Goal: Transaction & Acquisition: Book appointment/travel/reservation

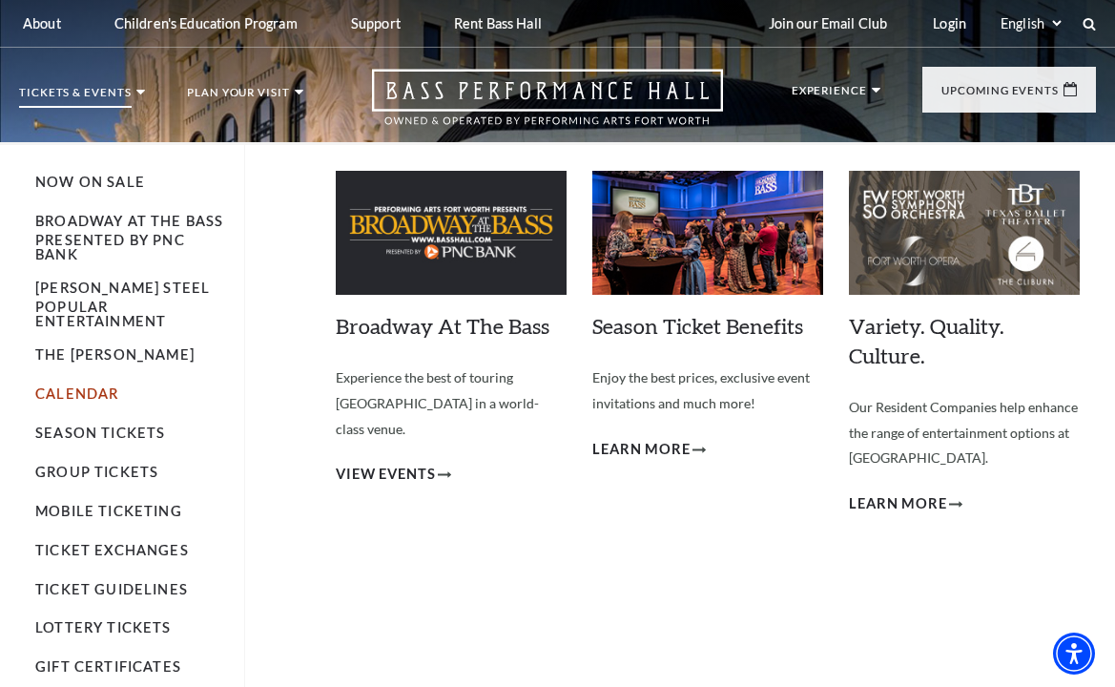
click at [76, 385] on link "Calendar" at bounding box center [76, 393] width 83 height 16
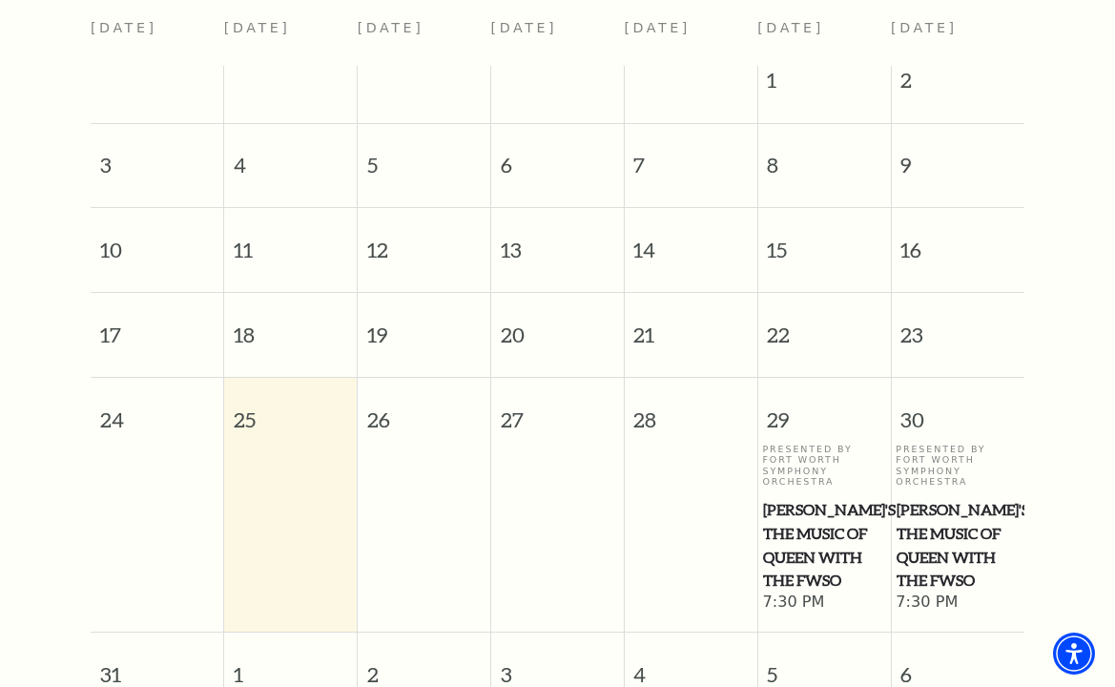
scroll to position [1125, 0]
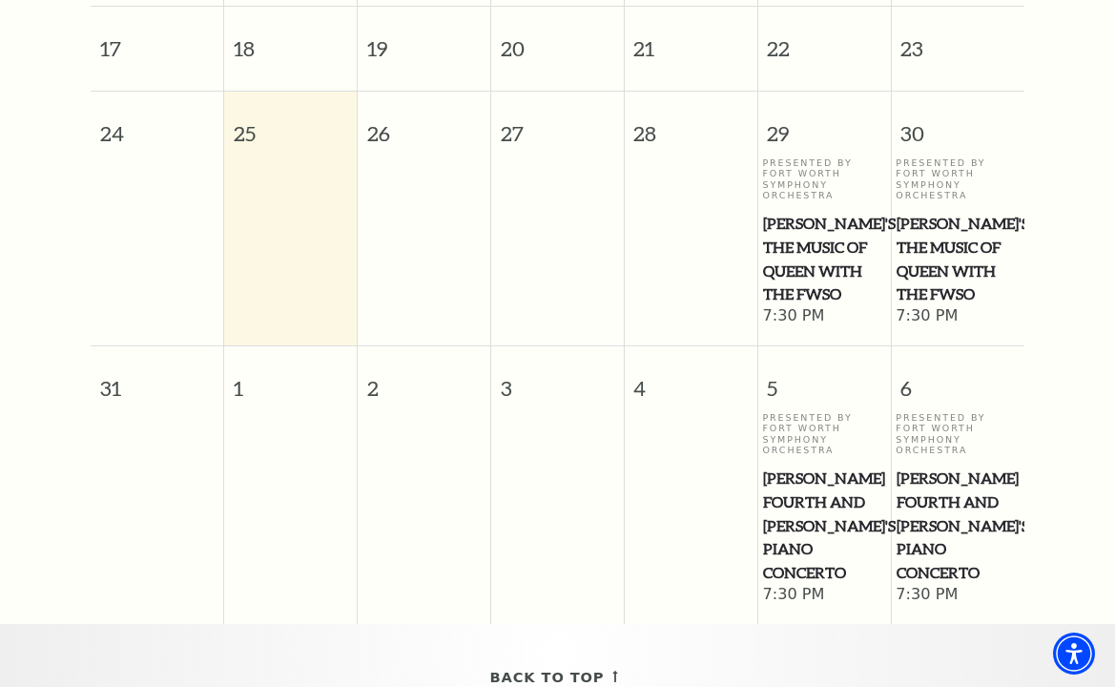
click at [828, 259] on span "[PERSON_NAME]'s The Music of Queen with the FWSO" at bounding box center [823, 259] width 121 height 94
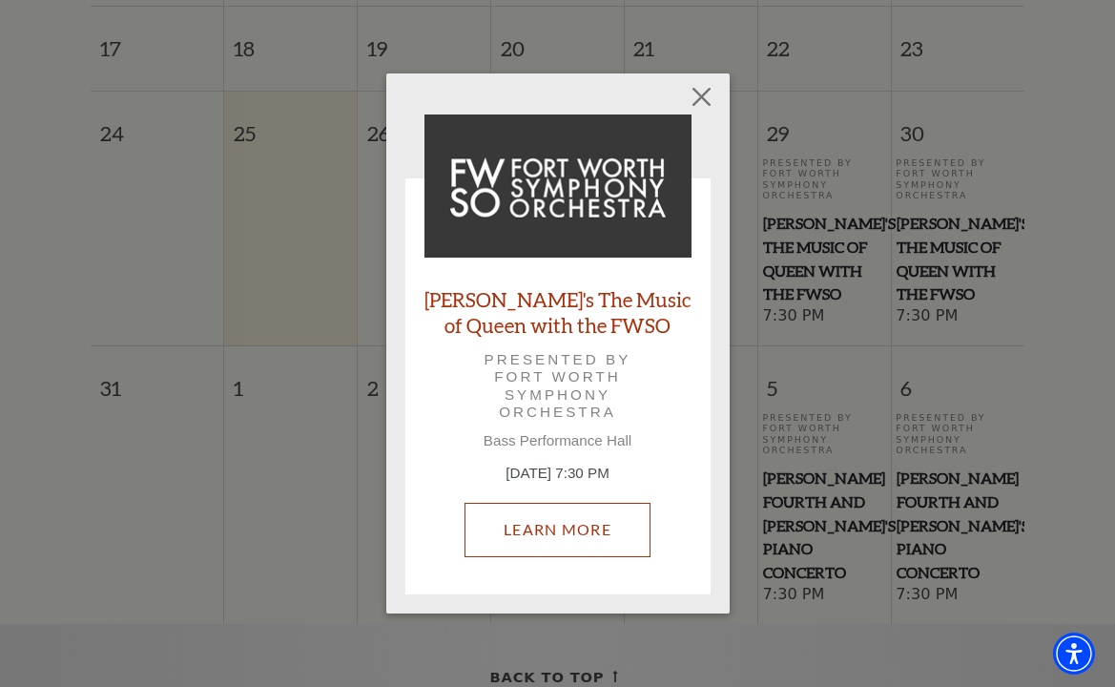
click at [557, 524] on link "Learn More" at bounding box center [558, 529] width 186 height 53
